Goal: Information Seeking & Learning: Check status

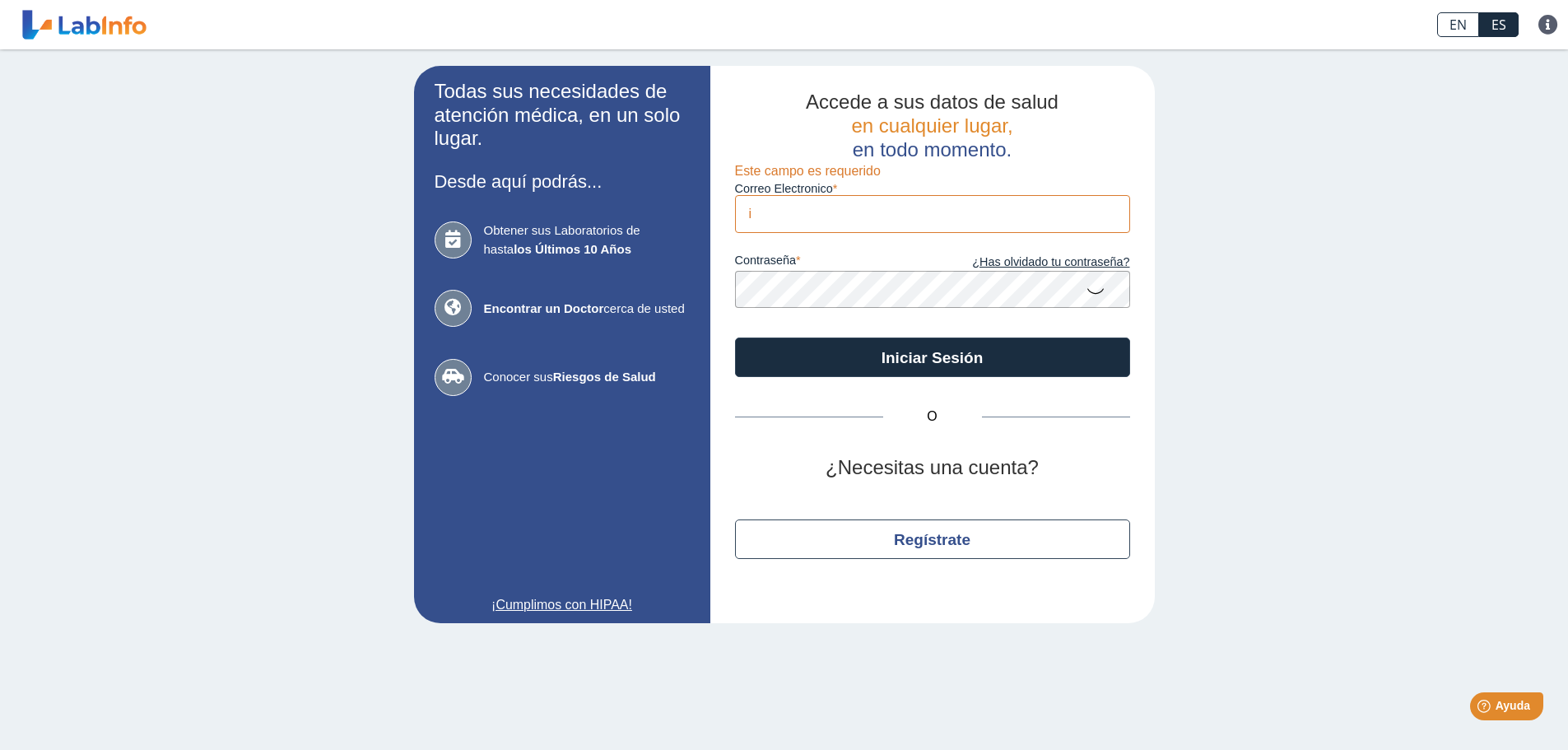
type input "[EMAIL_ADDRESS][DOMAIN_NAME]"
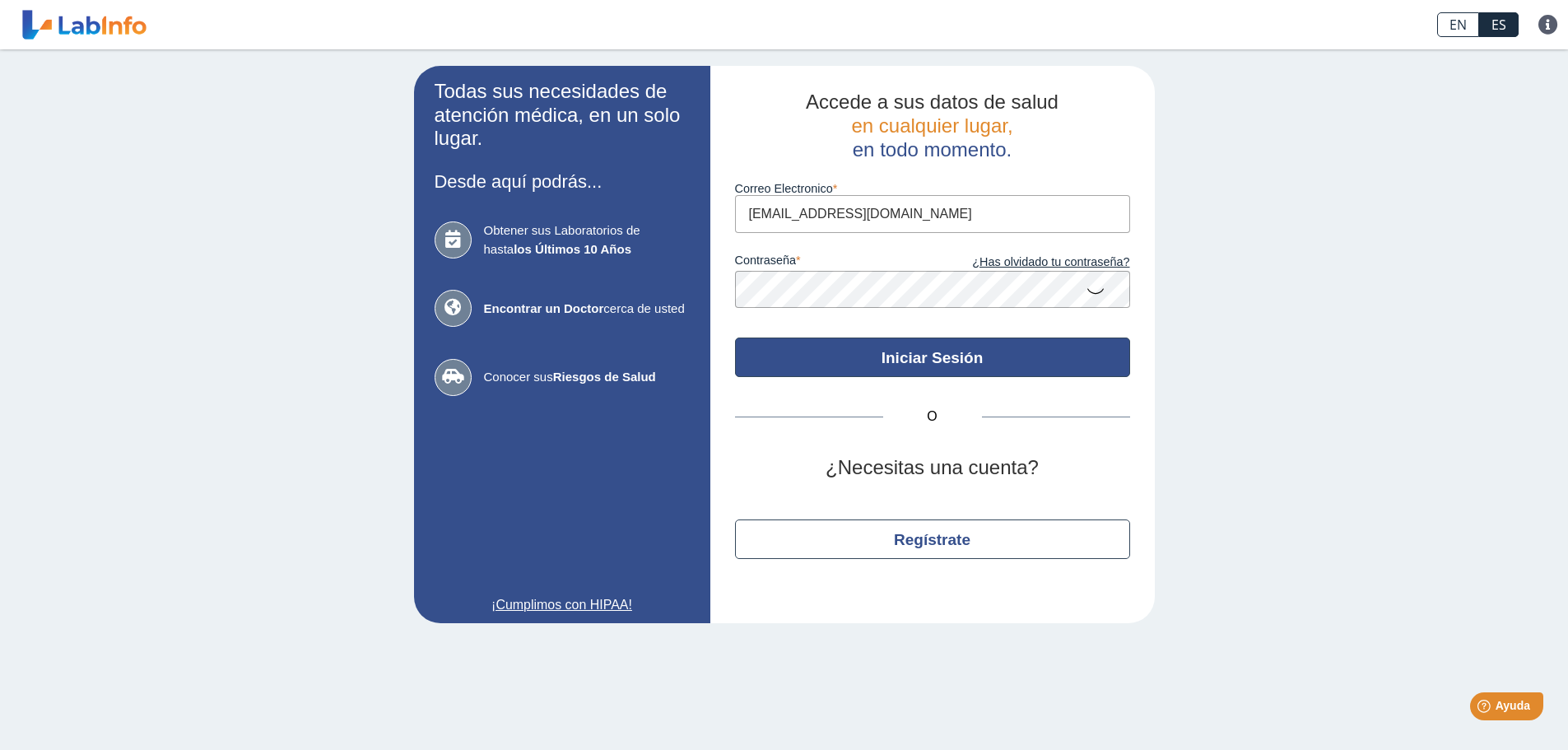
click at [915, 353] on button "Iniciar Sesión" at bounding box center [932, 357] width 395 height 40
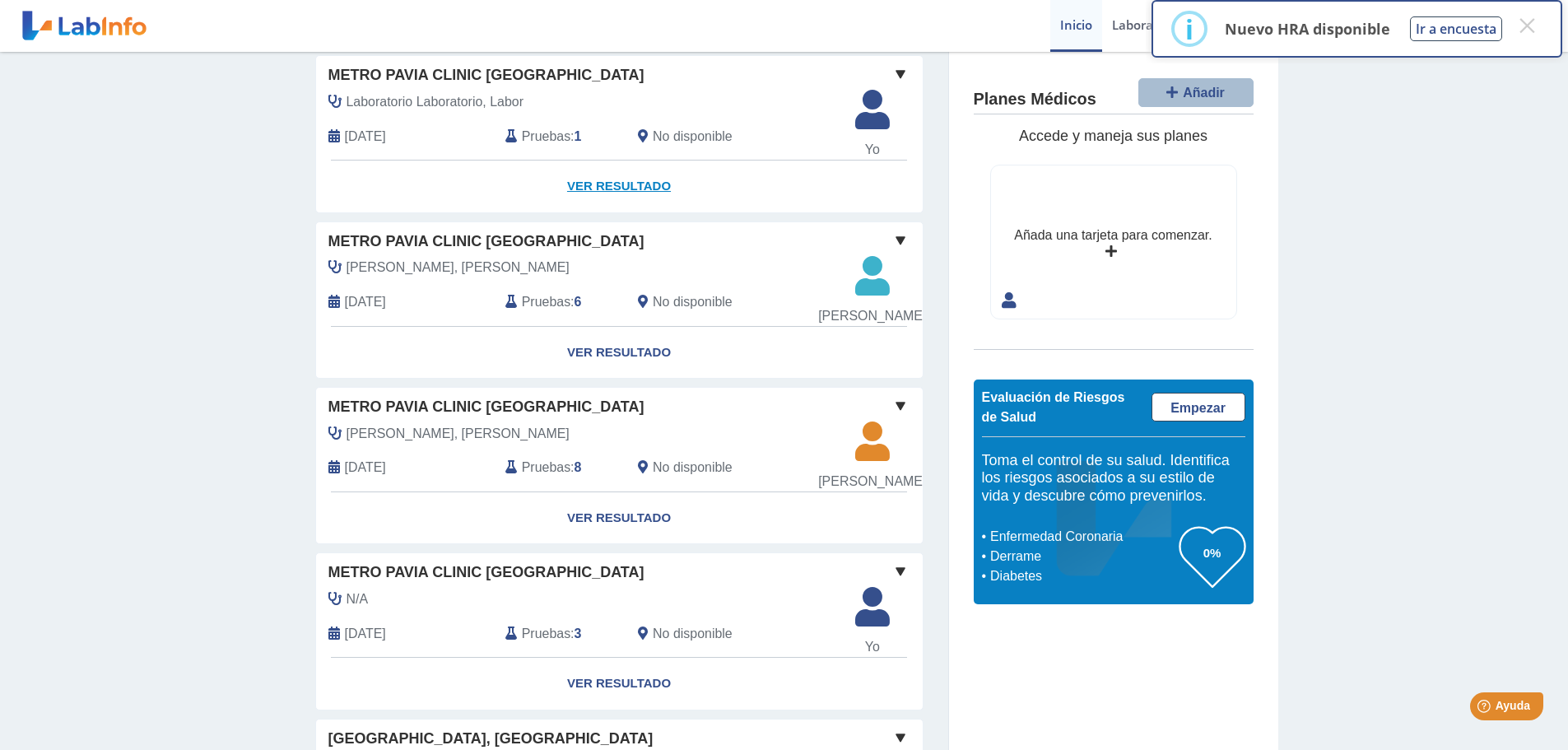
scroll to position [330, 0]
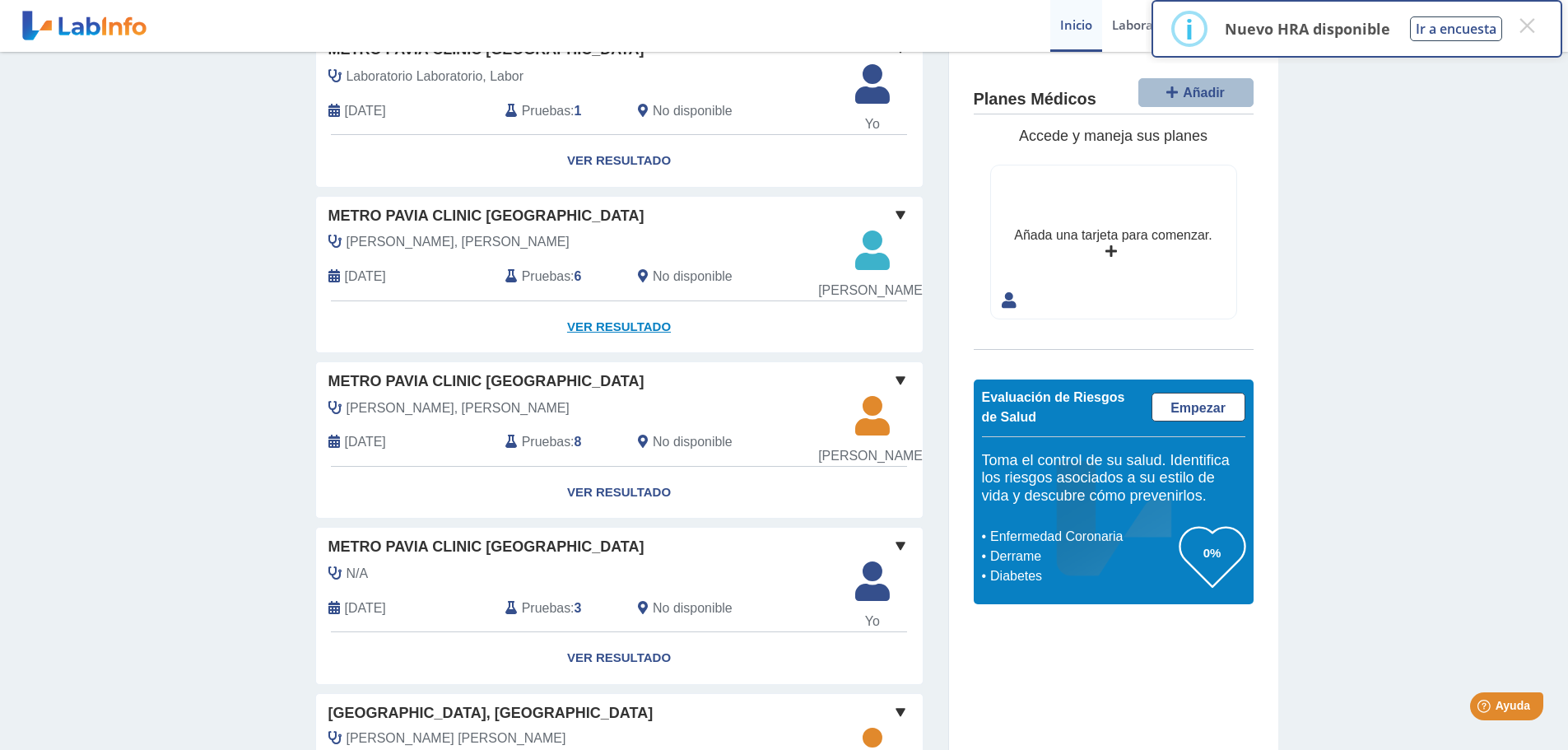
click at [603, 350] on link "Ver Resultado" at bounding box center [618, 327] width 606 height 52
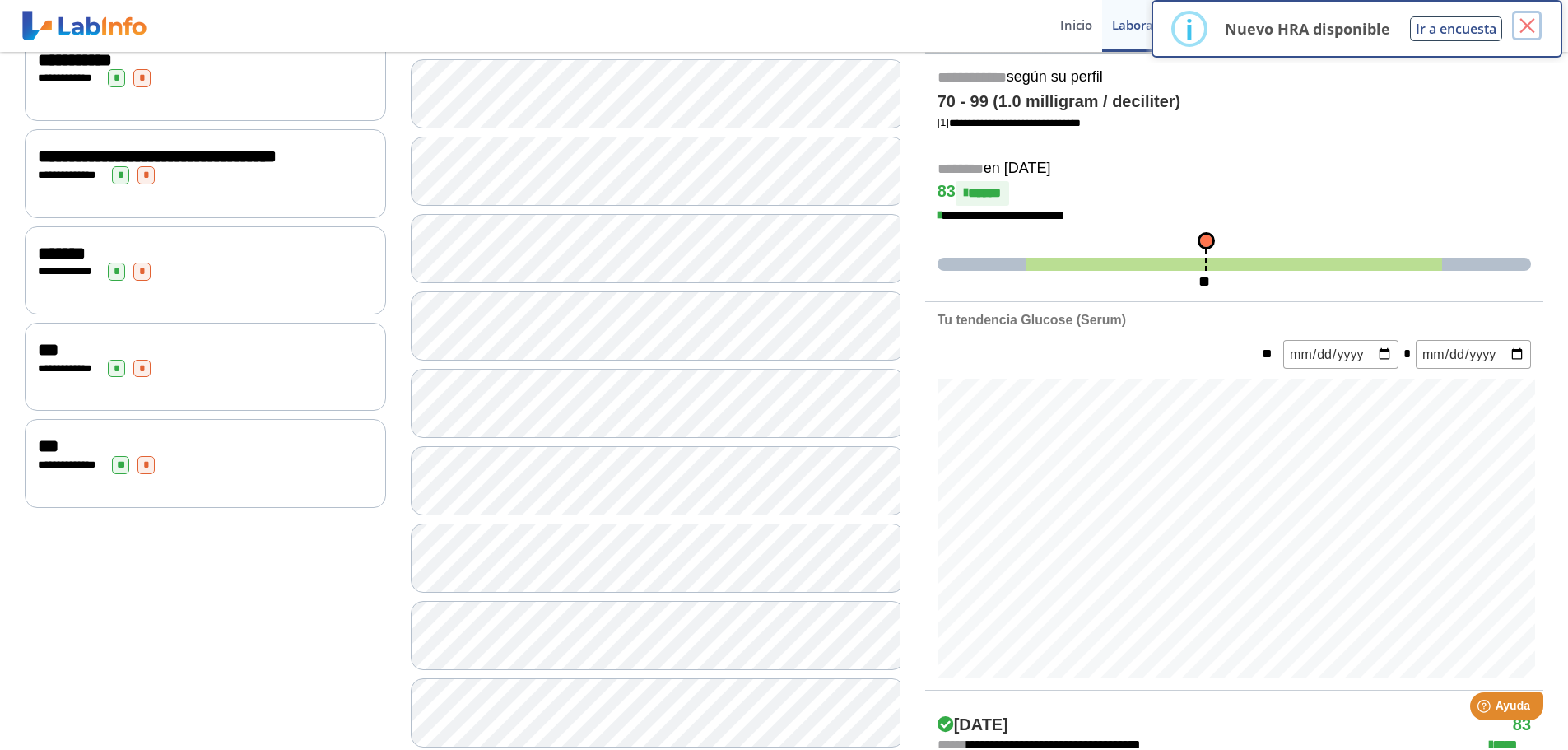
click at [1527, 27] on button "×" at bounding box center [1526, 26] width 30 height 30
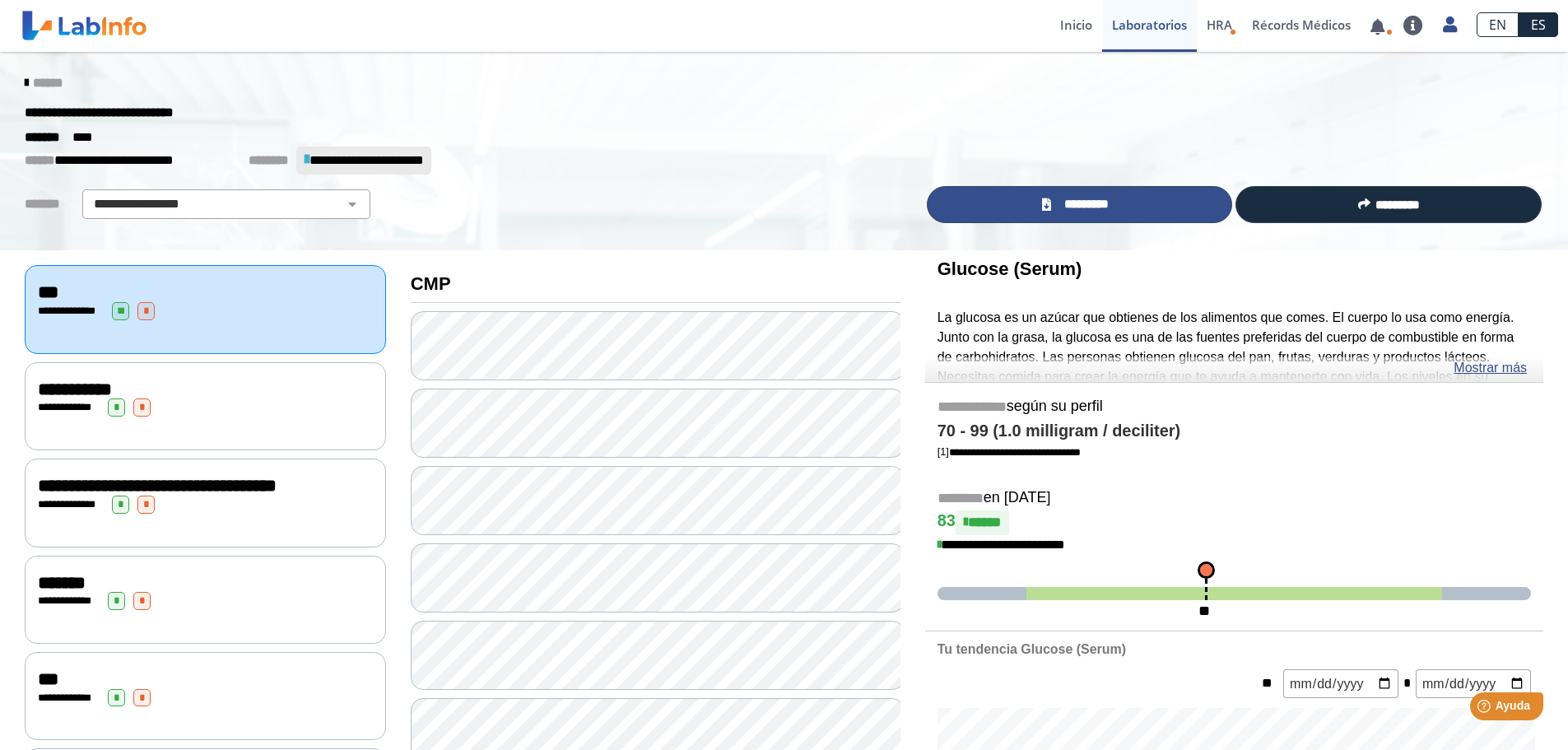
click at [1093, 203] on span "*********" at bounding box center [1086, 205] width 60 height 19
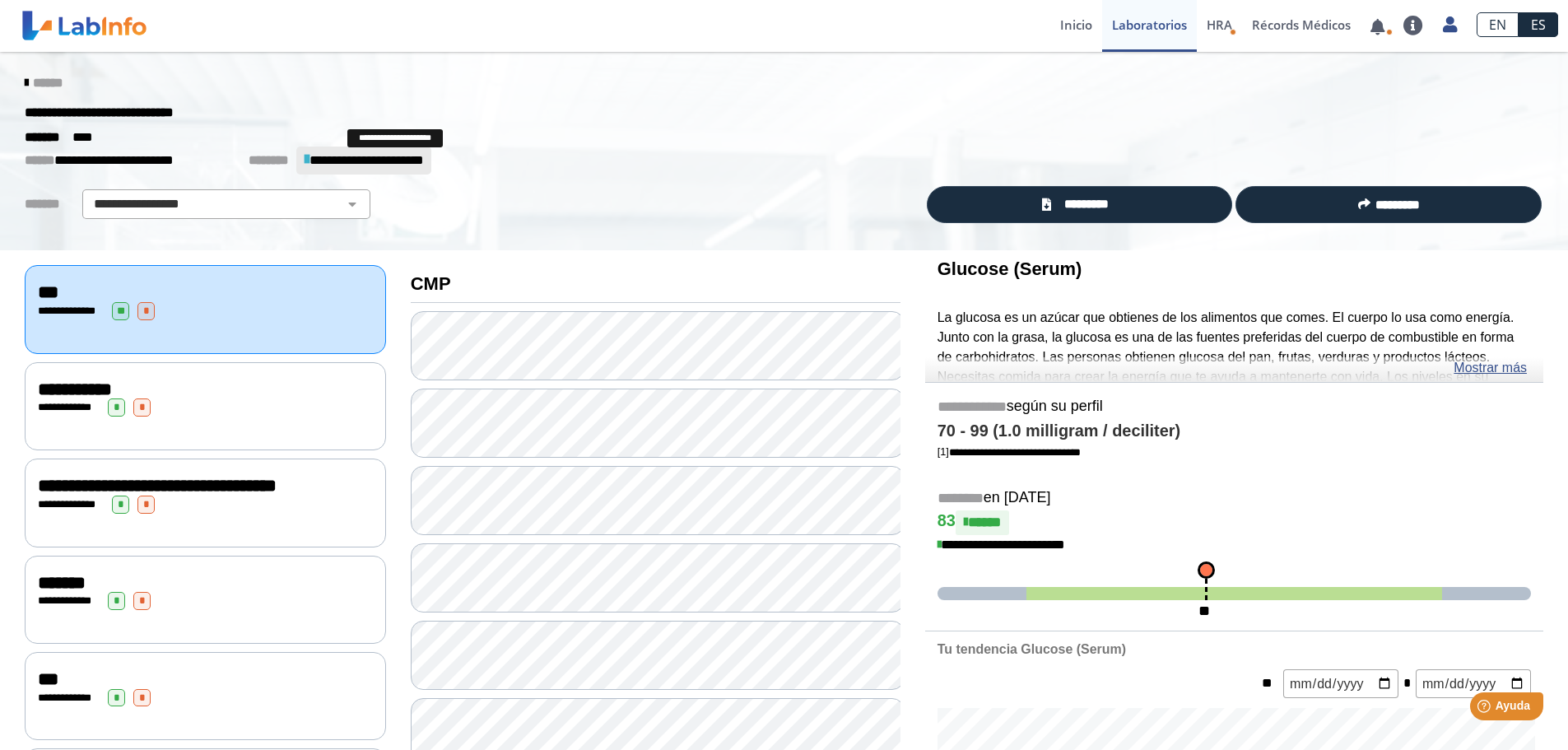
click at [326, 160] on span "**********" at bounding box center [366, 159] width 114 height 12
click at [25, 83] on icon at bounding box center [27, 83] width 4 height 13
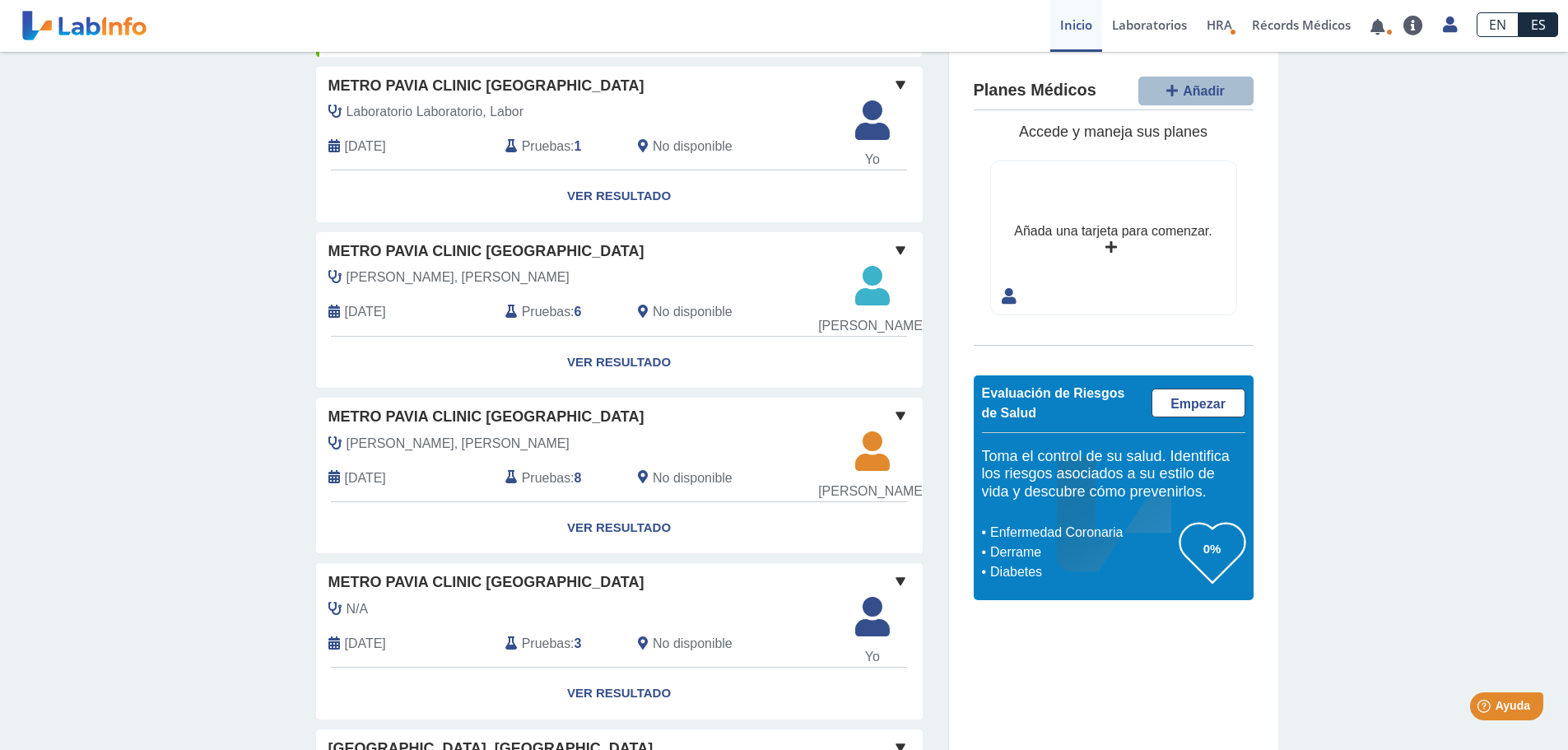
scroll to position [330, 0]
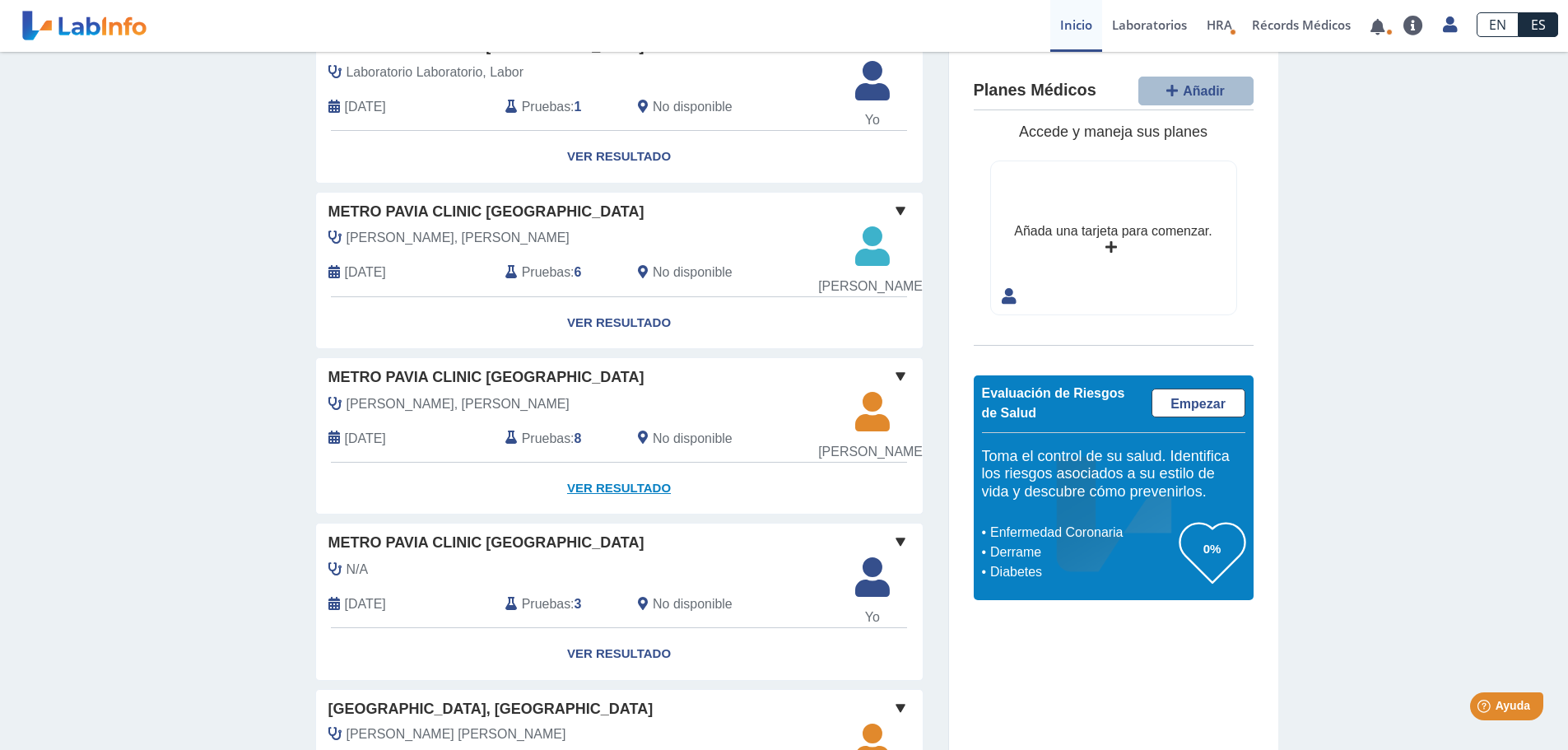
click at [626, 515] on link "Ver Resultado" at bounding box center [618, 489] width 606 height 52
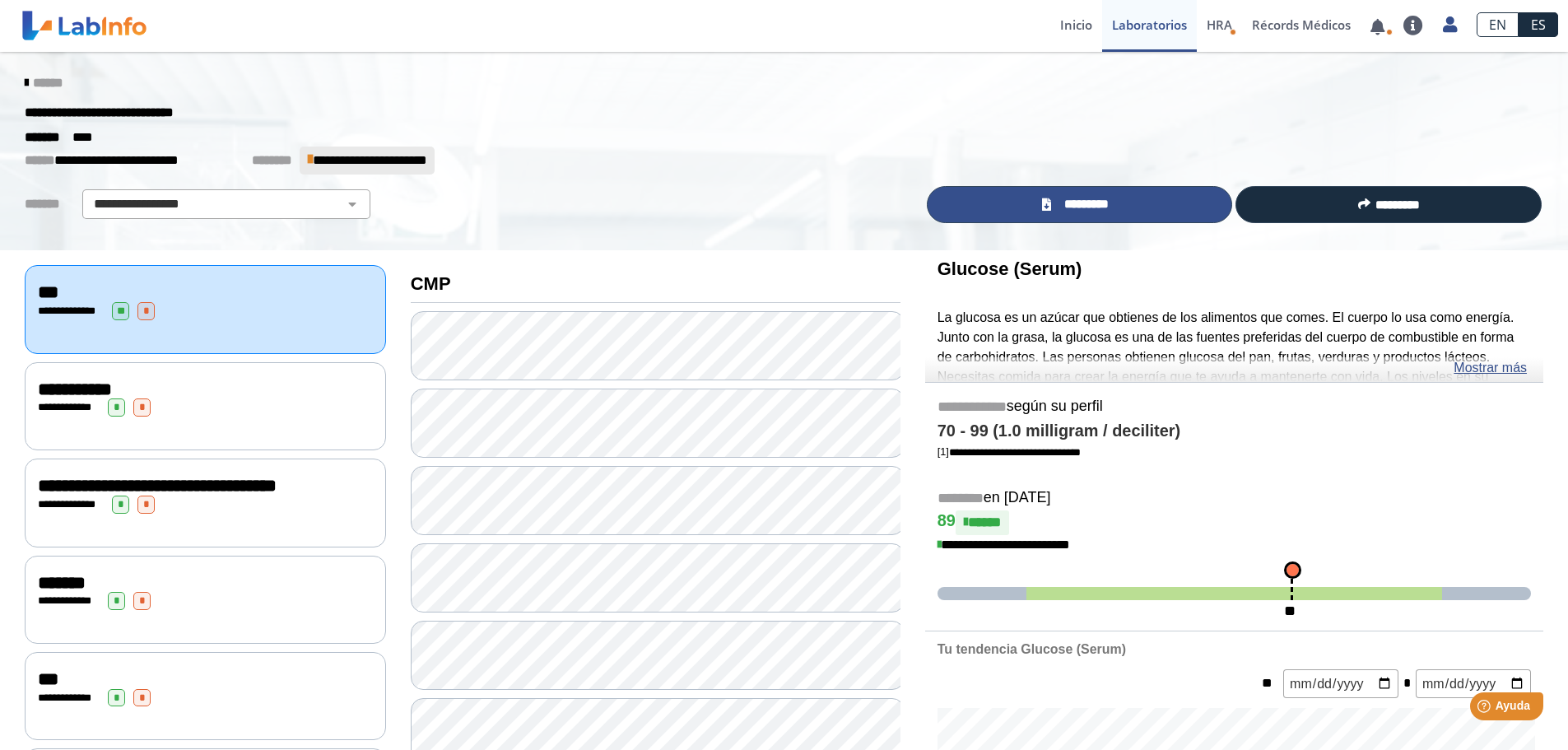
click at [1064, 202] on span "*********" at bounding box center [1086, 205] width 60 height 19
click at [12, 84] on div "******" at bounding box center [783, 83] width 1543 height 30
click at [25, 83] on icon at bounding box center [27, 83] width 4 height 13
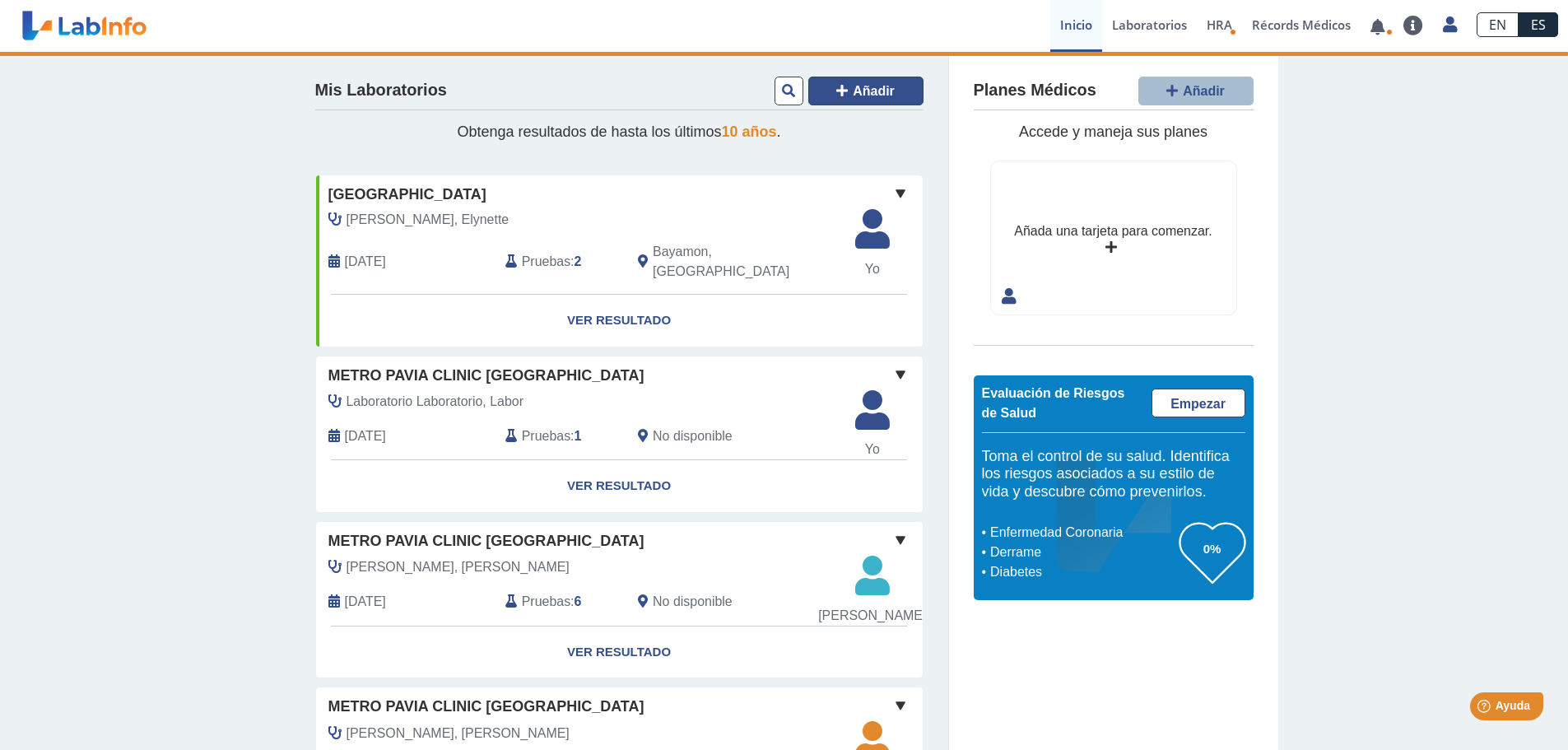
click at [863, 89] on span "Añadir" at bounding box center [873, 91] width 42 height 14
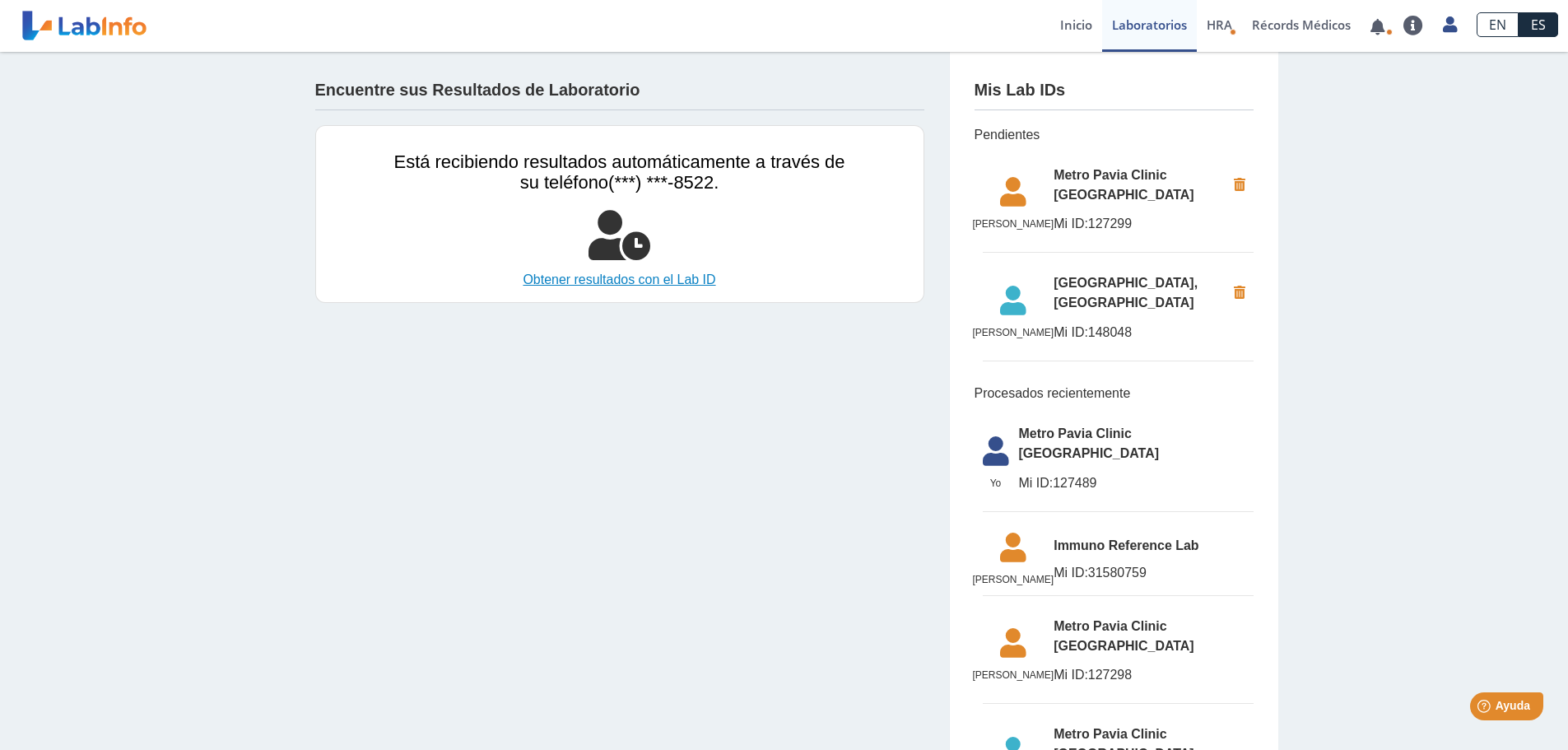
click at [648, 281] on link "Obtener resultados con el Lab ID" at bounding box center [619, 280] width 451 height 19
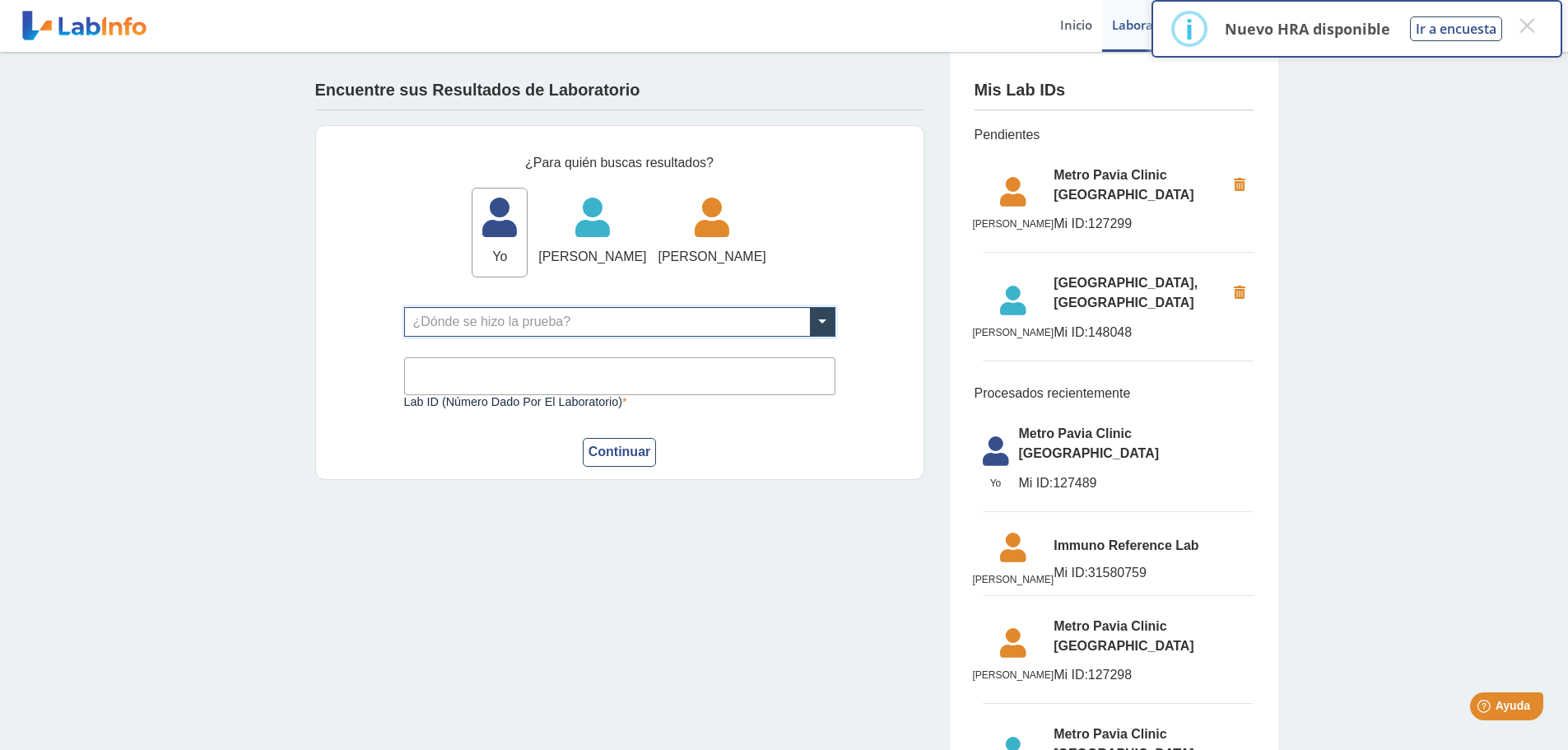
click at [466, 330] on input "text" at bounding box center [619, 322] width 429 height 28
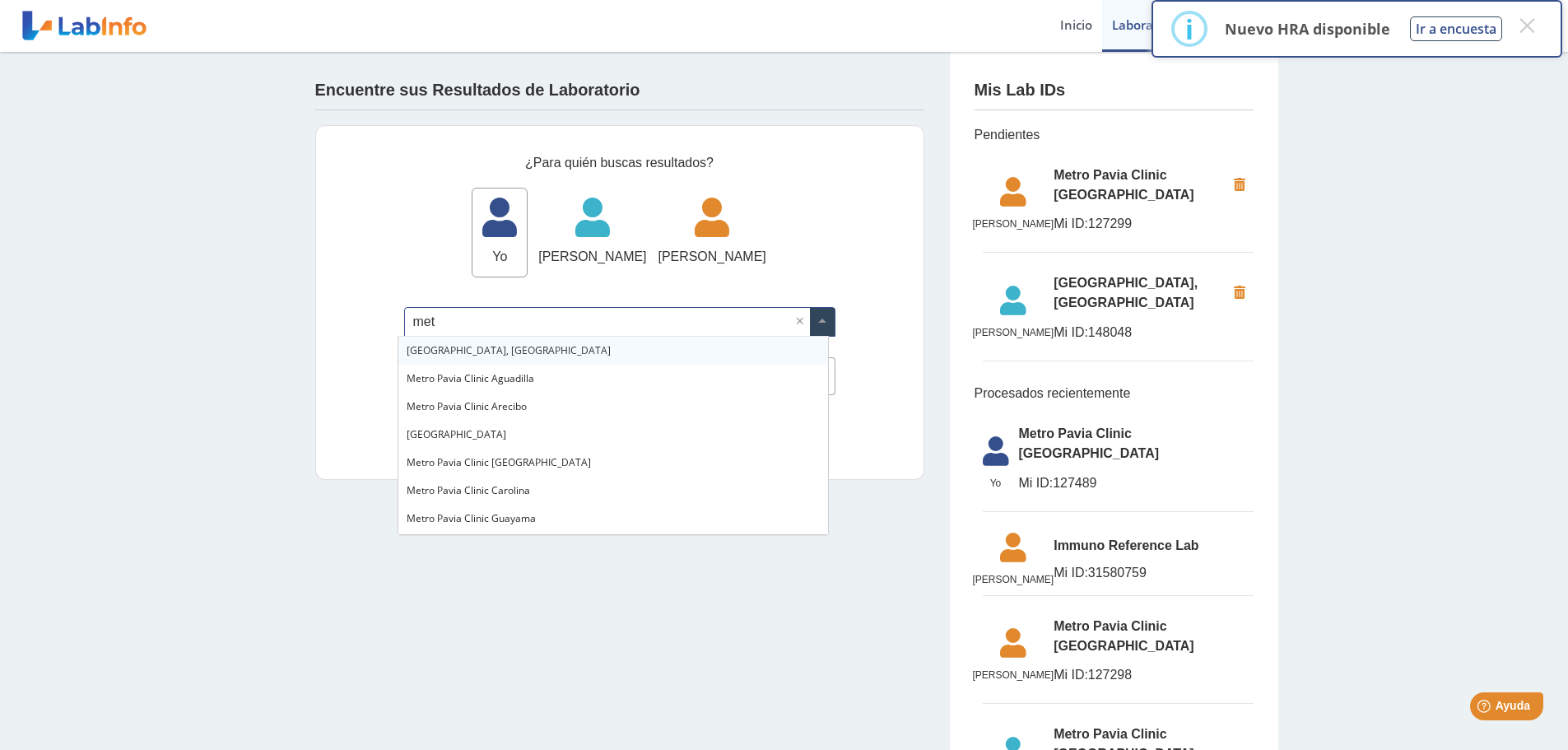
type input "metr"
click at [533, 453] on div "Metro Pavia Clinic [GEOGRAPHIC_DATA]" at bounding box center [613, 463] width 429 height 28
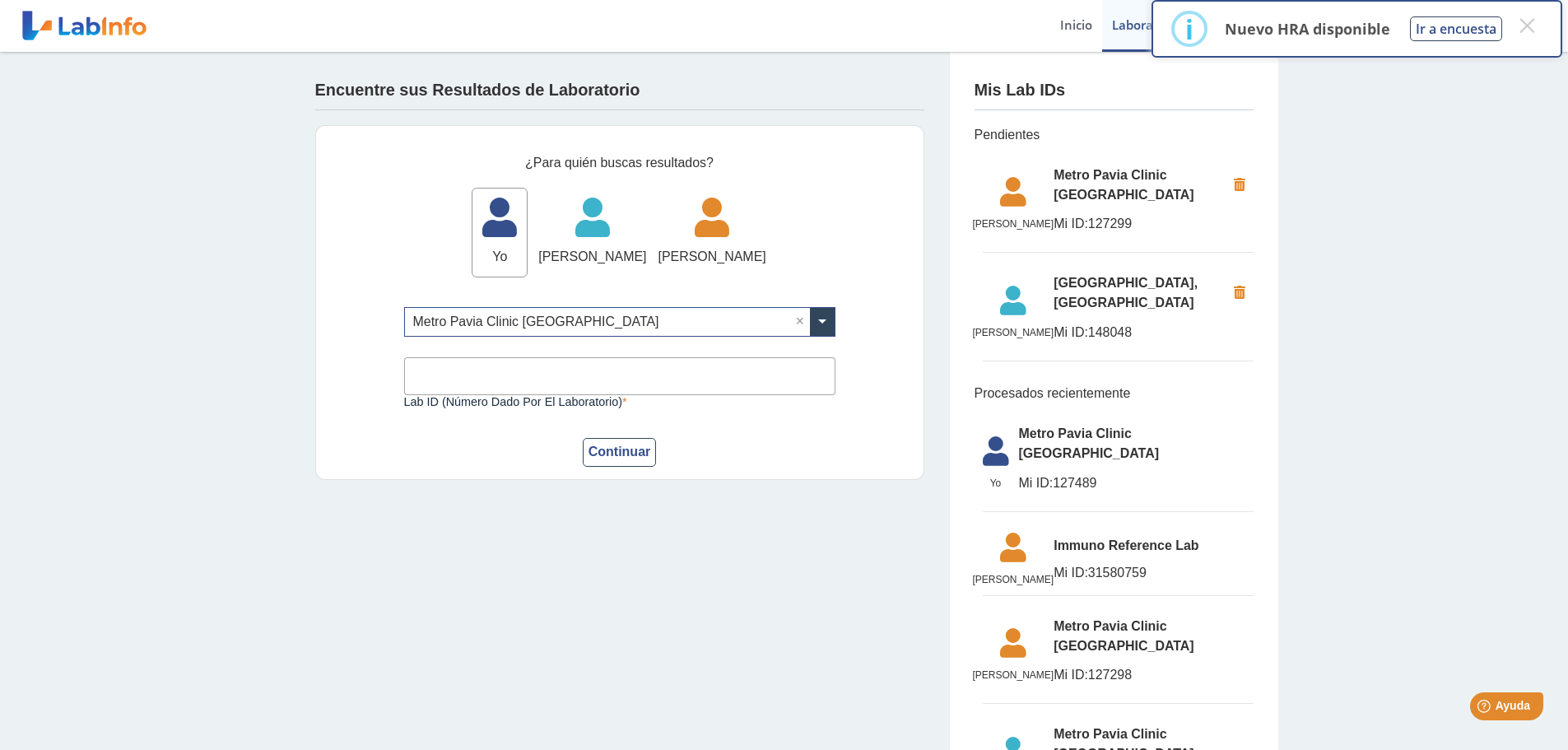
click at [518, 369] on input "Lab ID (número dado por el laboratorio)" at bounding box center [620, 376] width 431 height 37
type input "137970"
click at [589, 460] on button "Continuar" at bounding box center [620, 452] width 74 height 29
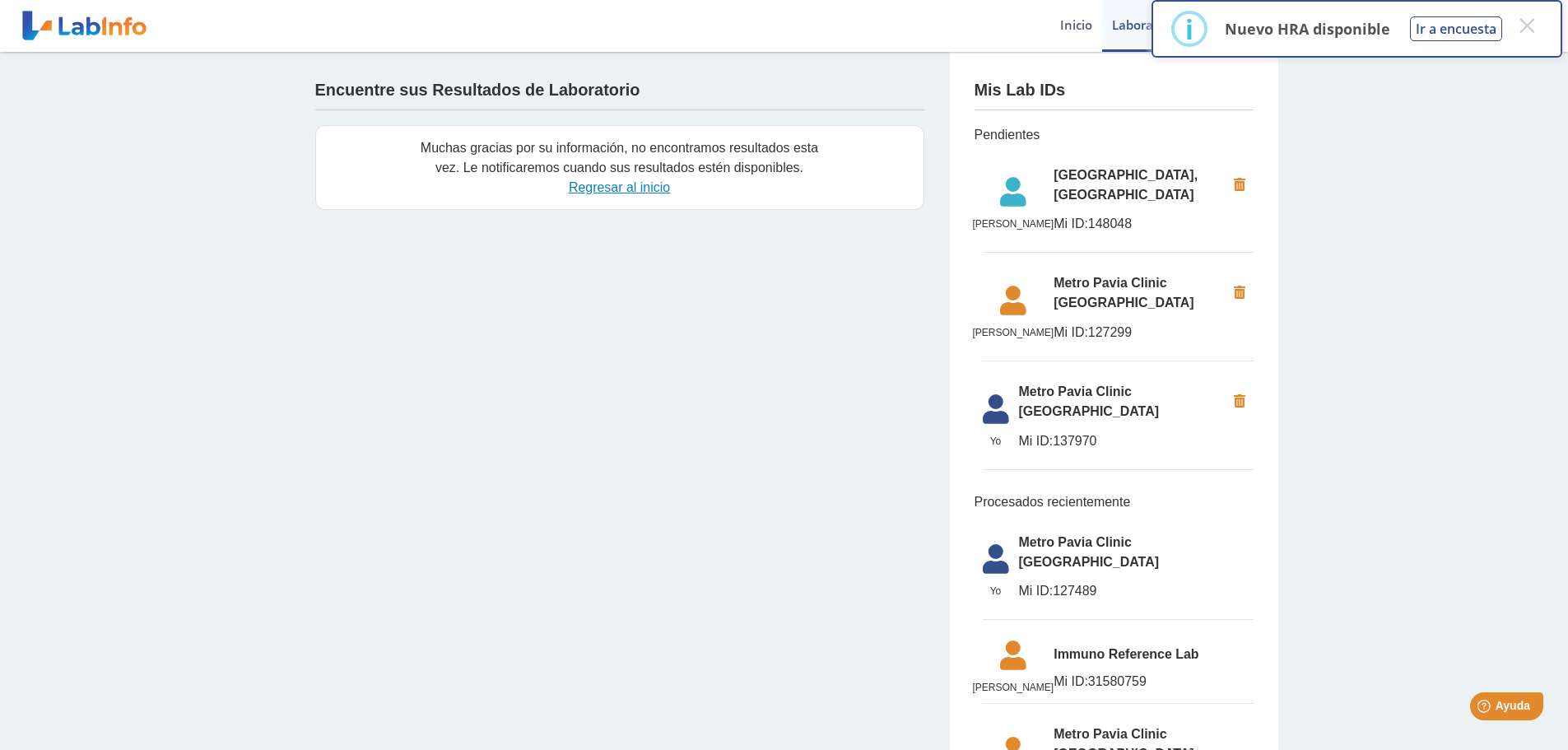
click at [633, 194] on link "Regresar al inicio" at bounding box center [618, 187] width 101 height 14
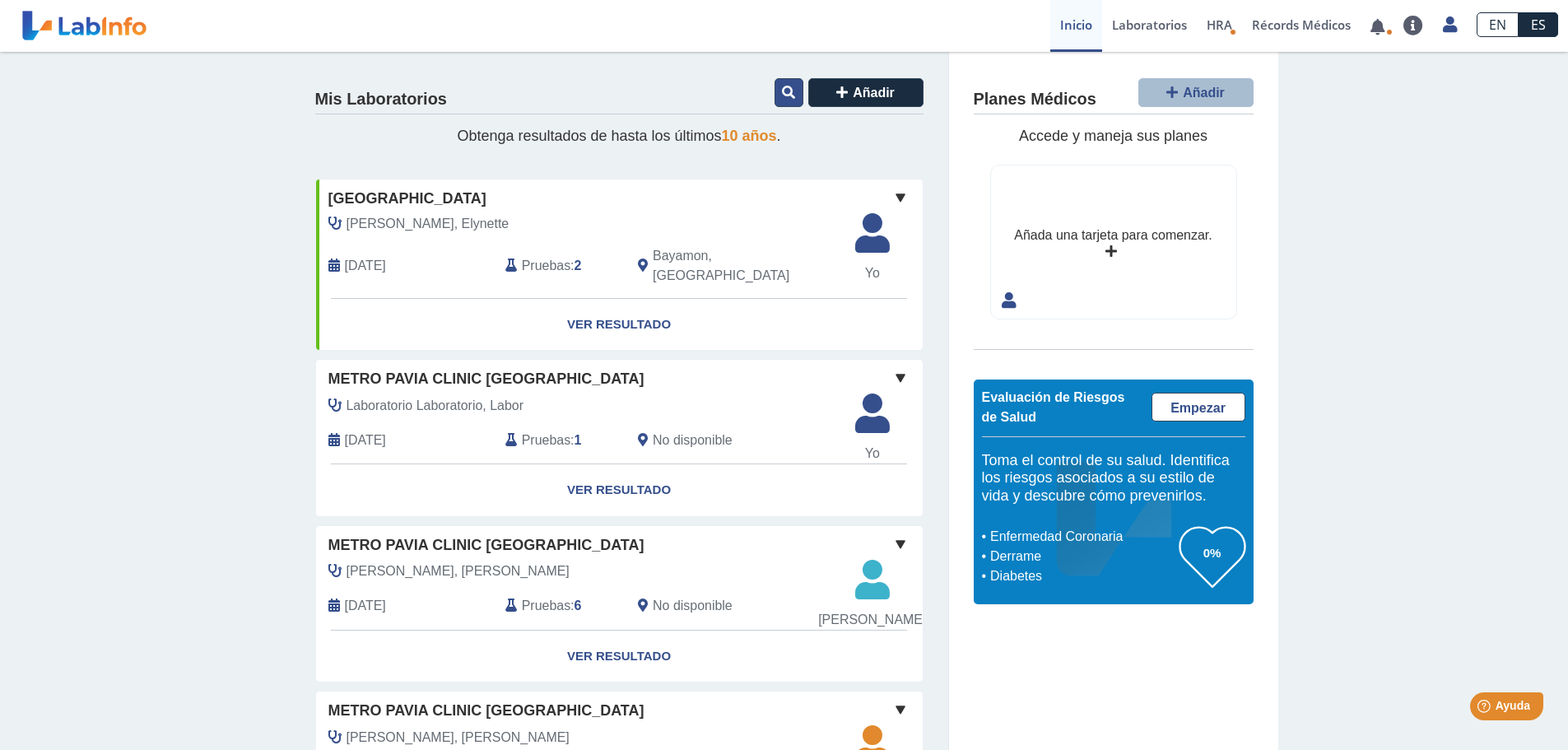
click at [789, 98] on icon at bounding box center [789, 92] width 13 height 13
